Goal: Task Accomplishment & Management: Manage account settings

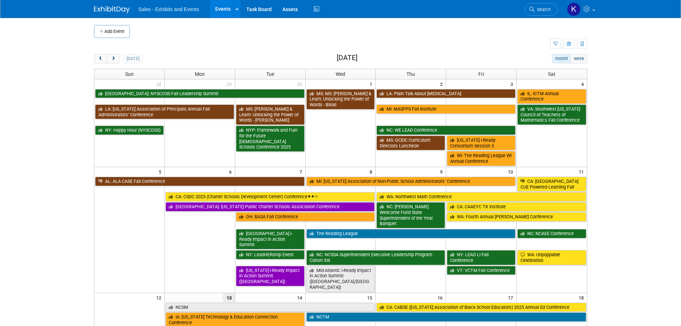
drag, startPoint x: 117, startPoint y: 58, endPoint x: 122, endPoint y: 63, distance: 6.8
click at [117, 58] on button "next" at bounding box center [113, 58] width 13 height 9
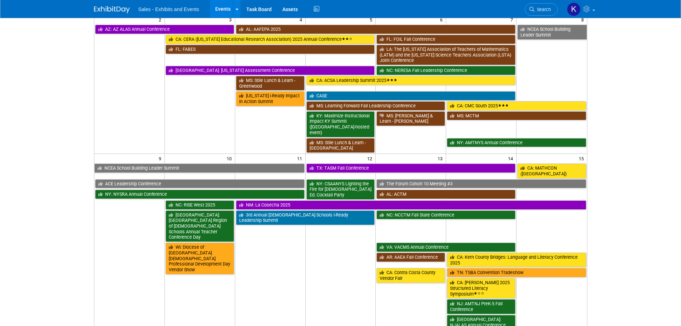
scroll to position [250, 0]
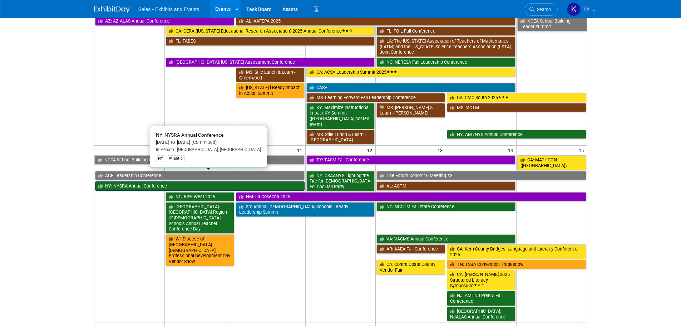
click at [133, 181] on link "NY: NYSRA Annual Conference" at bounding box center [200, 185] width 210 height 9
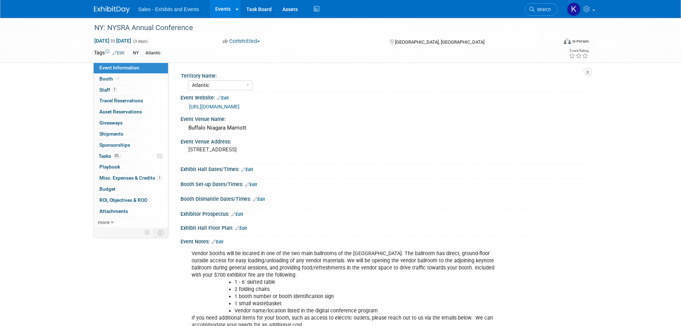
select select "Atlantic"
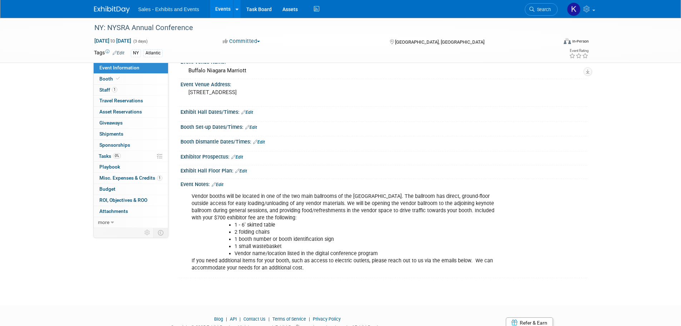
scroll to position [72, 0]
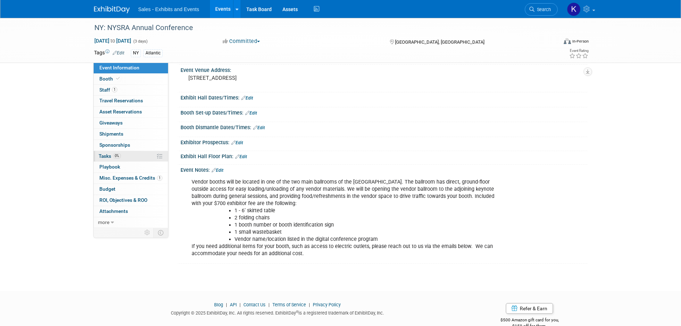
click at [104, 155] on span "Tasks 0%" at bounding box center [110, 156] width 22 height 6
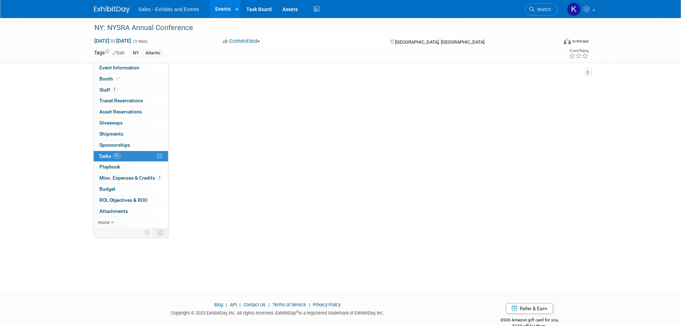
scroll to position [0, 0]
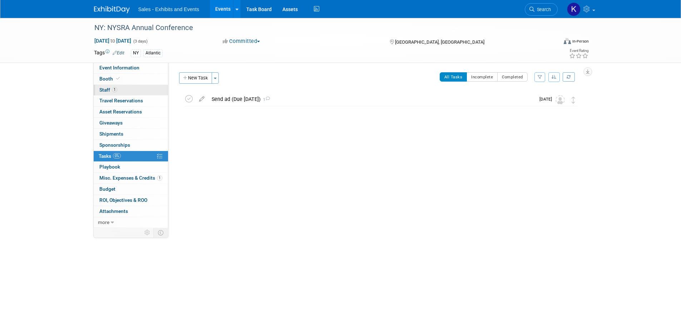
click at [105, 91] on span "Staff 1" at bounding box center [108, 90] width 18 height 6
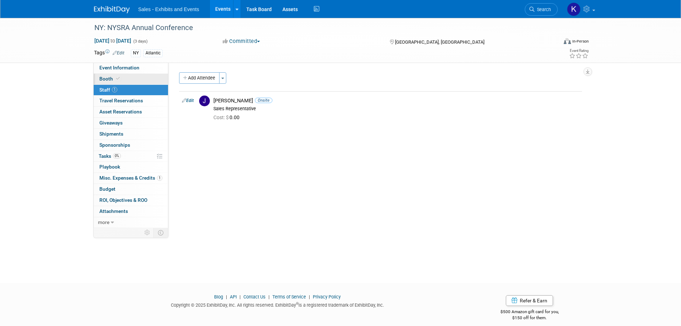
click at [104, 78] on span "Booth" at bounding box center [110, 79] width 22 height 6
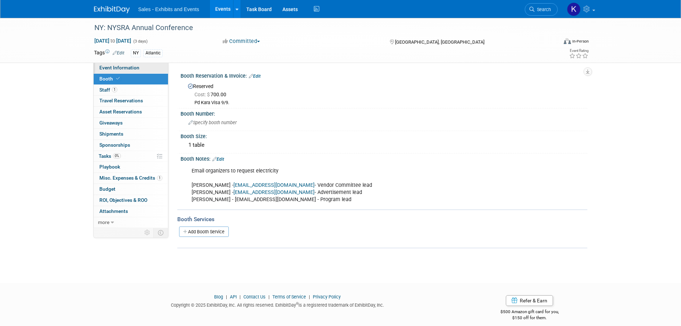
click at [122, 71] on link "Event Information" at bounding box center [131, 68] width 74 height 11
select select "Atlantic"
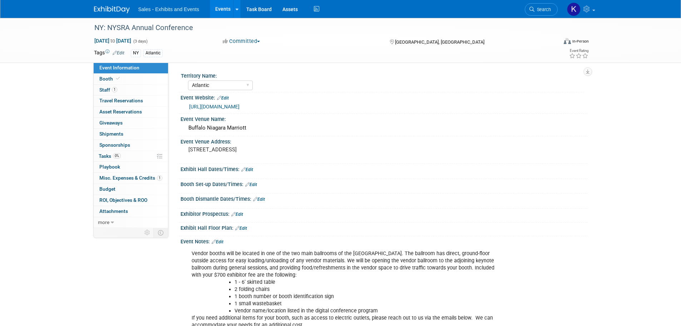
click at [254, 187] on div "Booth Set-up Dates/Times: Edit Save Changes Cancel" at bounding box center [382, 186] width 410 height 15
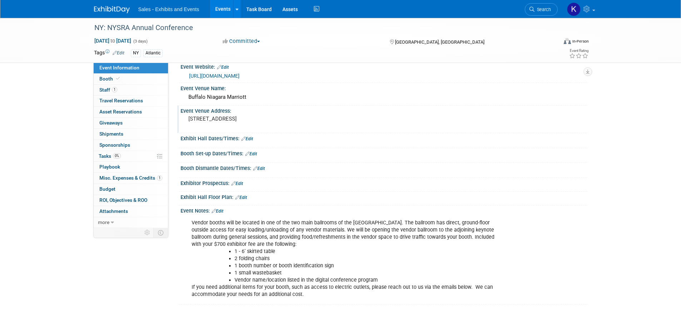
scroll to position [15, 0]
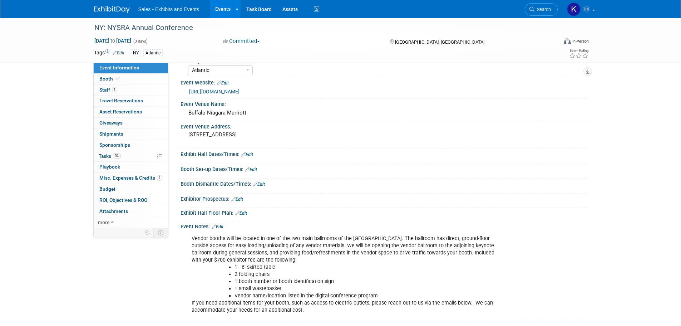
click at [253, 170] on link "Edit" at bounding box center [251, 169] width 12 height 5
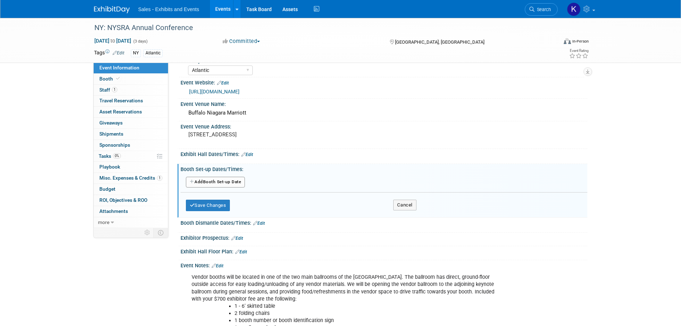
click at [231, 183] on button "Add Another Booth Set-up Date" at bounding box center [215, 182] width 59 height 11
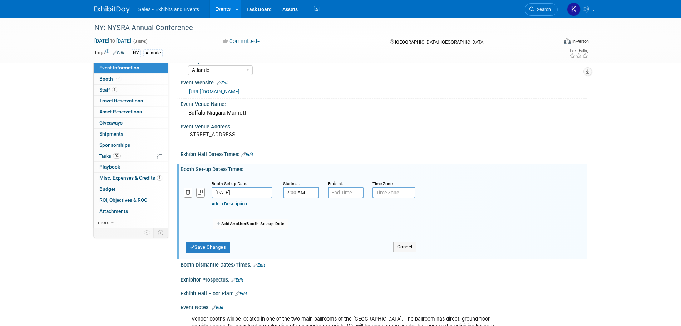
click at [303, 193] on input "7:00 AM" at bounding box center [301, 192] width 36 height 11
click at [303, 238] on span at bounding box center [300, 241] width 13 height 13
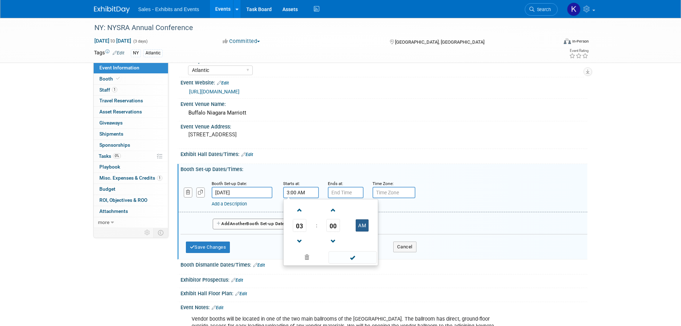
click at [363, 226] on button "AM" at bounding box center [362, 225] width 13 height 12
type input "3:00 PM"
click at [359, 259] on span at bounding box center [353, 257] width 48 height 13
click at [221, 246] on button "Save Changes" at bounding box center [208, 246] width 44 height 11
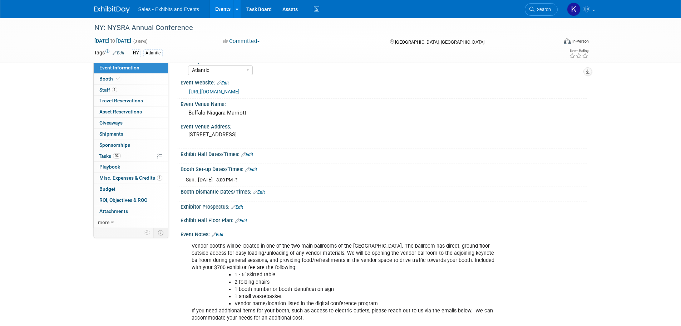
click at [248, 156] on link "Edit" at bounding box center [247, 154] width 12 height 5
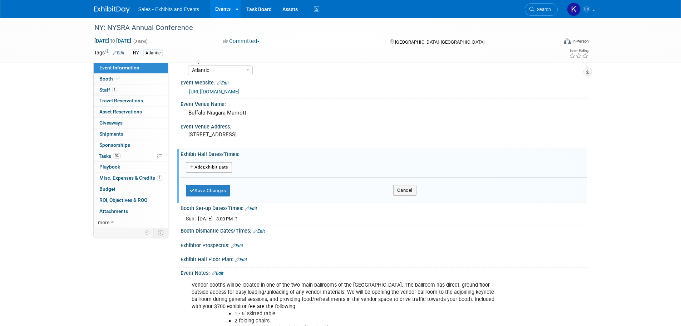
click at [224, 167] on button "Add Another Exhibit Date" at bounding box center [209, 167] width 46 height 11
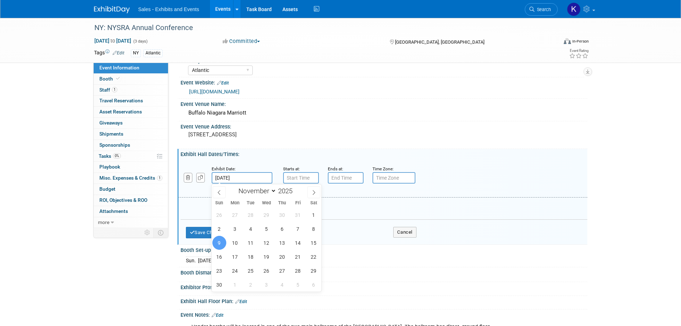
drag, startPoint x: 242, startPoint y: 177, endPoint x: 249, endPoint y: 179, distance: 7.0
click at [243, 177] on input "Nov 9, 2025" at bounding box center [242, 177] width 61 height 11
click at [240, 244] on span "10" at bounding box center [235, 243] width 14 height 14
type input "Nov 10, 2025"
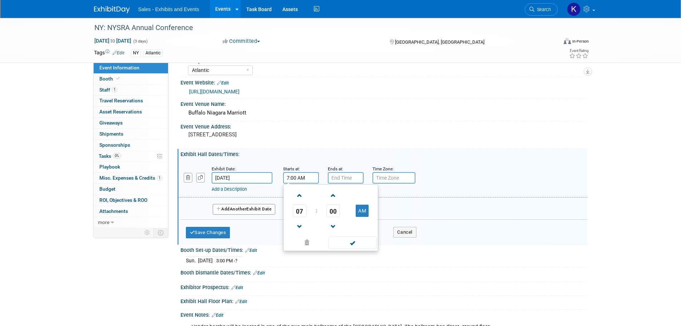
click at [297, 177] on input "7:00 AM" at bounding box center [301, 177] width 36 height 11
click at [301, 195] on span at bounding box center [300, 195] width 13 height 13
type input "9:00 AM"
click at [336, 180] on input "7:00 PM" at bounding box center [346, 177] width 36 height 11
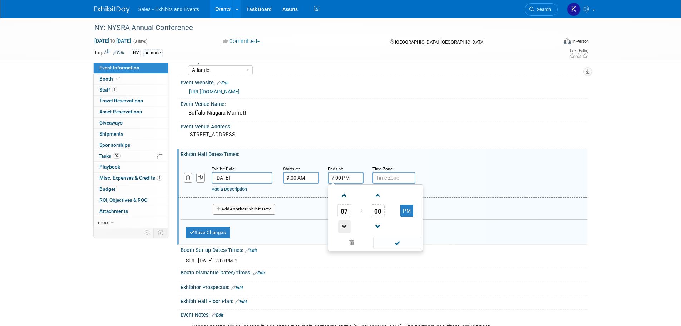
click at [343, 230] on span at bounding box center [344, 226] width 13 height 13
type input "5:00 PM"
click at [397, 243] on span at bounding box center [397, 242] width 48 height 13
drag, startPoint x: 248, startPoint y: 208, endPoint x: 257, endPoint y: 210, distance: 8.9
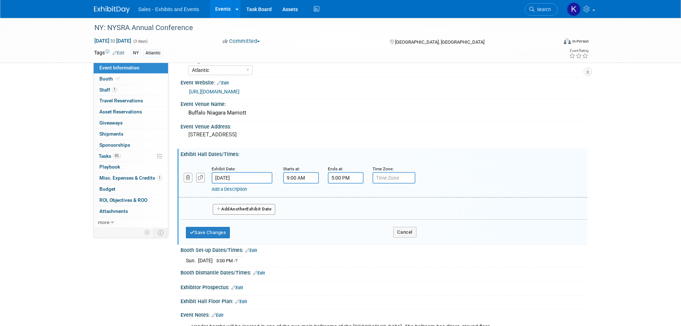
click at [247, 208] on span "Another" at bounding box center [238, 208] width 17 height 5
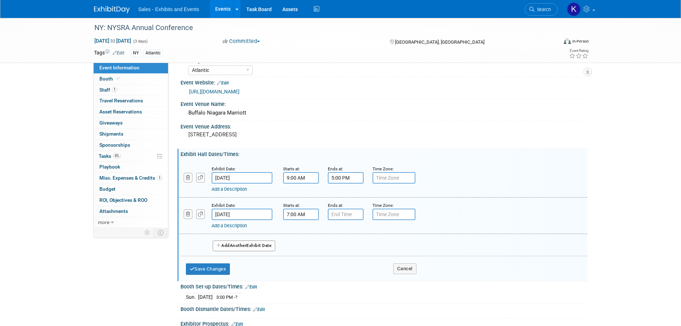
click at [306, 213] on input "7:00 AM" at bounding box center [301, 213] width 36 height 11
click at [302, 229] on span at bounding box center [300, 232] width 13 height 13
type input "9:00 AM"
click at [333, 216] on input "7:00 PM" at bounding box center [346, 213] width 36 height 11
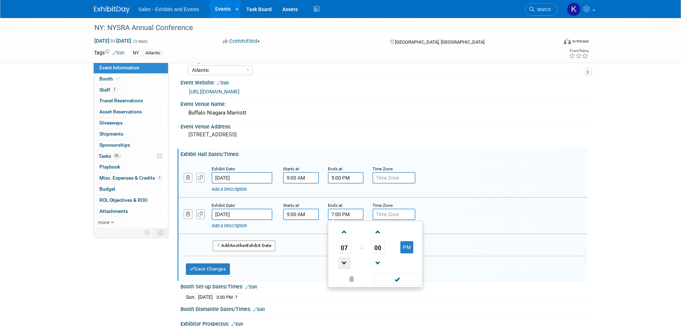
click at [343, 261] on span at bounding box center [344, 263] width 13 height 13
click at [344, 261] on span at bounding box center [344, 263] width 13 height 13
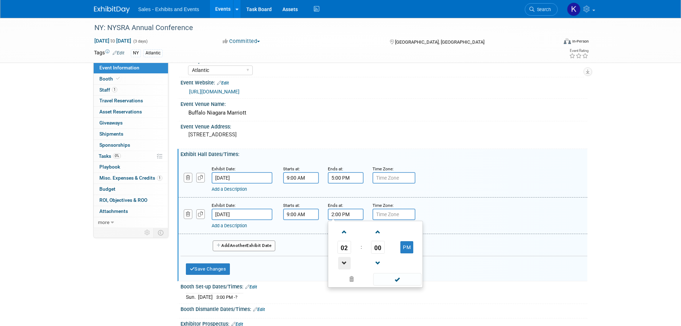
click at [344, 261] on span at bounding box center [344, 263] width 13 height 13
type input "1:00 PM"
drag, startPoint x: 397, startPoint y: 280, endPoint x: 389, endPoint y: 279, distance: 8.3
click at [397, 279] on span at bounding box center [397, 279] width 48 height 13
drag, startPoint x: 222, startPoint y: 270, endPoint x: 251, endPoint y: 264, distance: 30.2
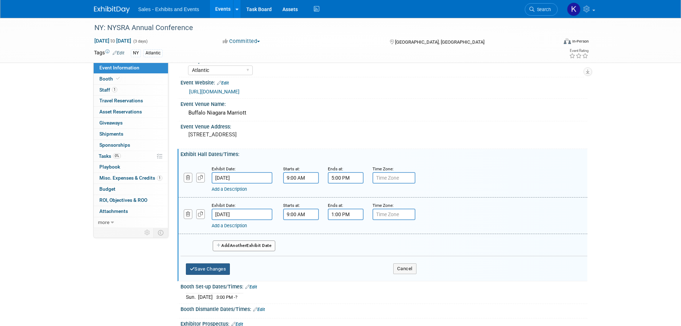
click at [222, 270] on button "Save Changes" at bounding box center [208, 268] width 44 height 11
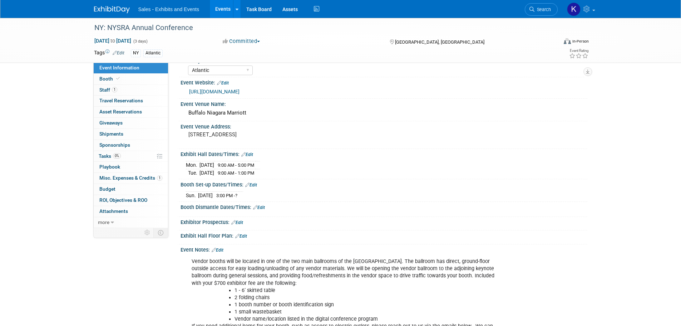
click at [122, 10] on img at bounding box center [112, 9] width 36 height 7
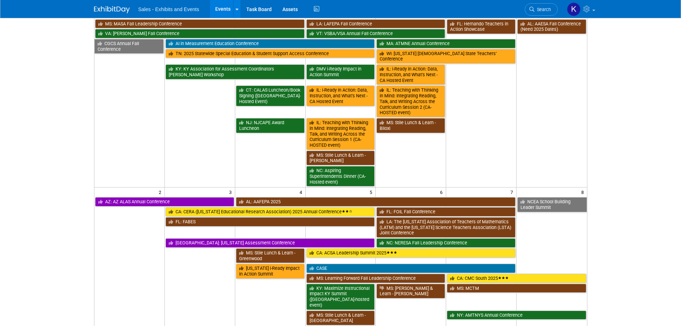
scroll to position [72, 0]
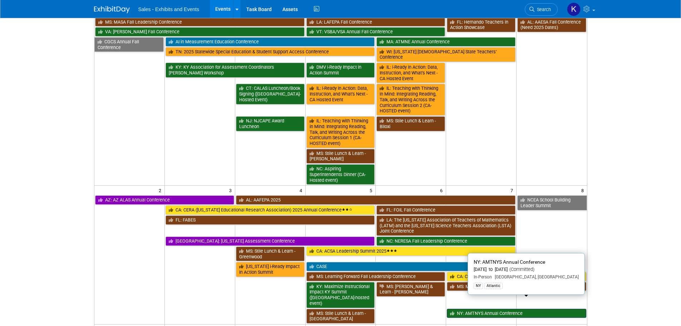
click at [519, 309] on link "NY: AMTNYS Annual Conference" at bounding box center [516, 313] width 139 height 9
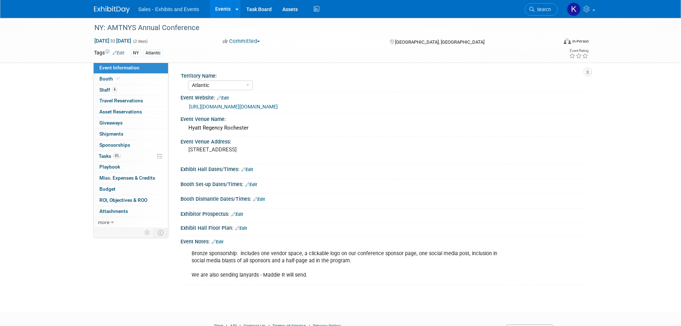
select select "Atlantic"
click at [106, 87] on span "Staff 4" at bounding box center [108, 90] width 18 height 6
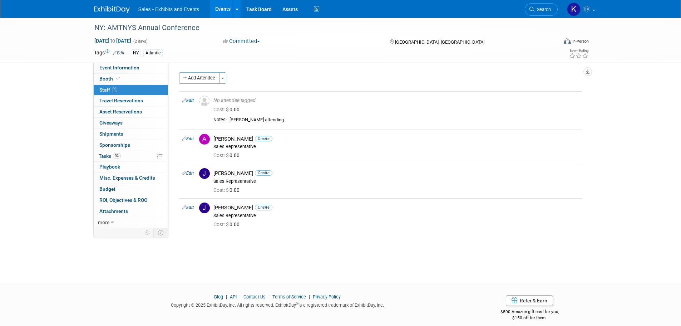
click at [106, 8] on img at bounding box center [112, 9] width 36 height 7
